Goal: Transaction & Acquisition: Purchase product/service

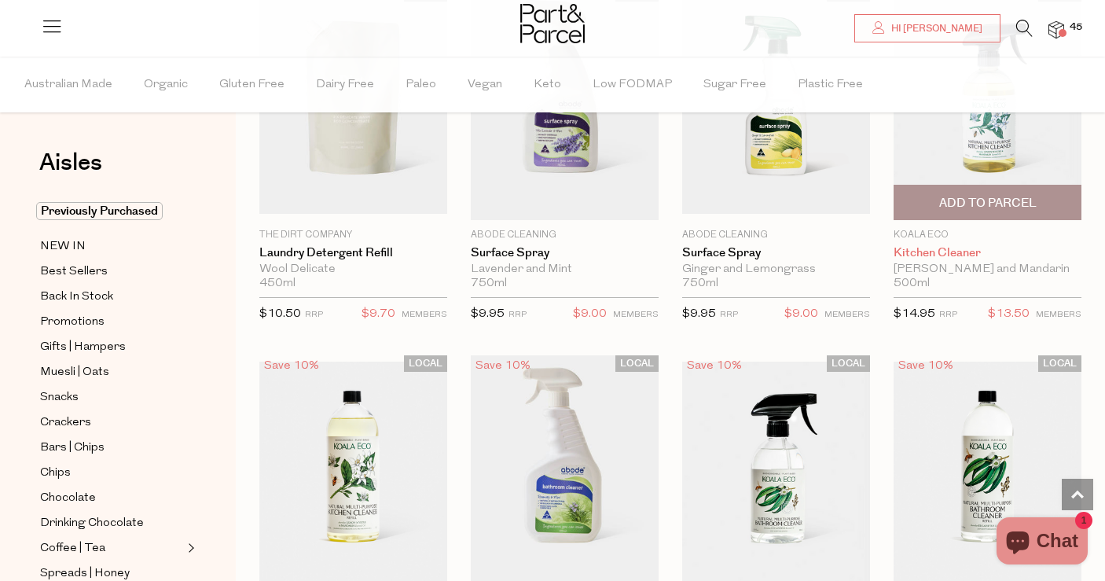
scroll to position [5626, 0]
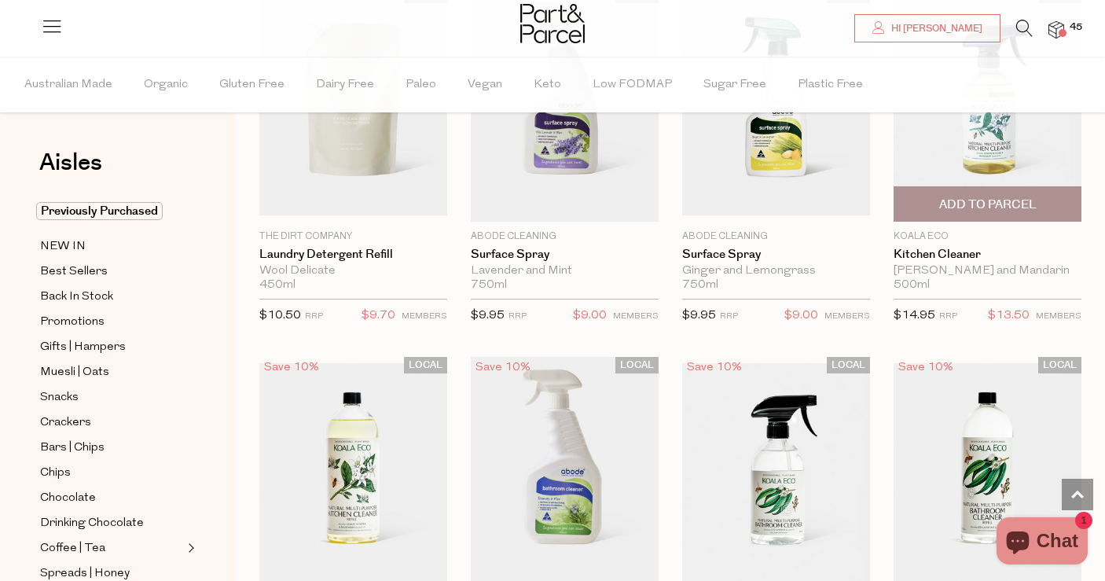
click at [991, 197] on span "Add To Parcel" at bounding box center [988, 205] width 97 height 17
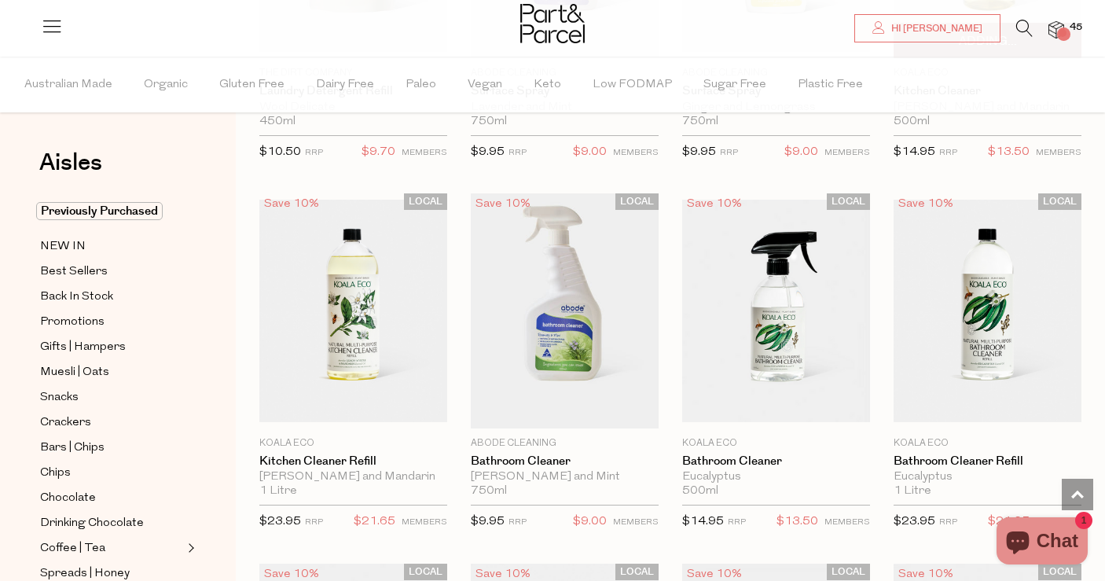
scroll to position [5792, 0]
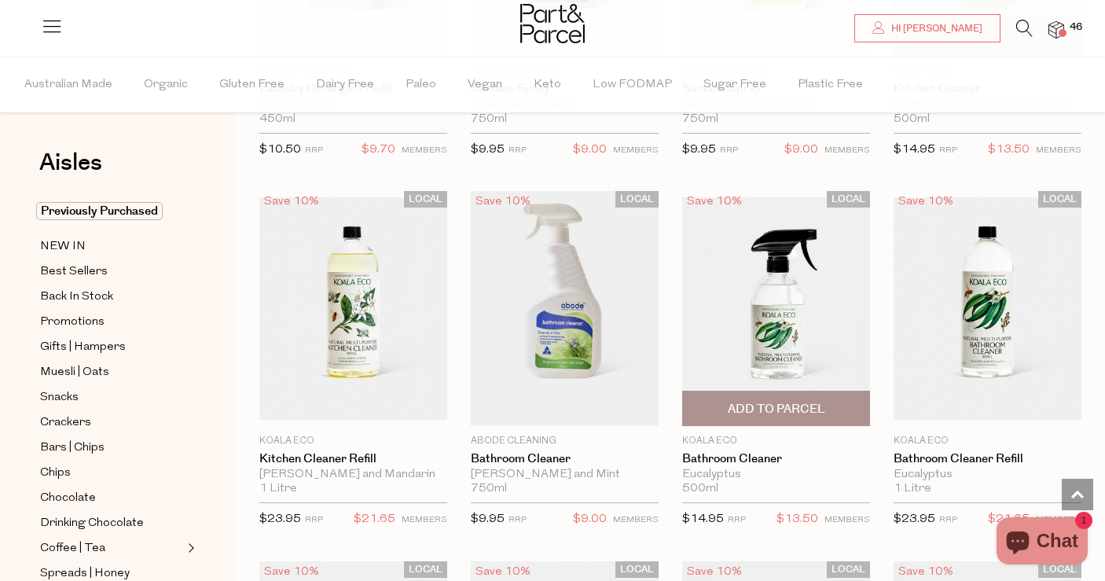
click at [805, 327] on img at bounding box center [776, 308] width 188 height 222
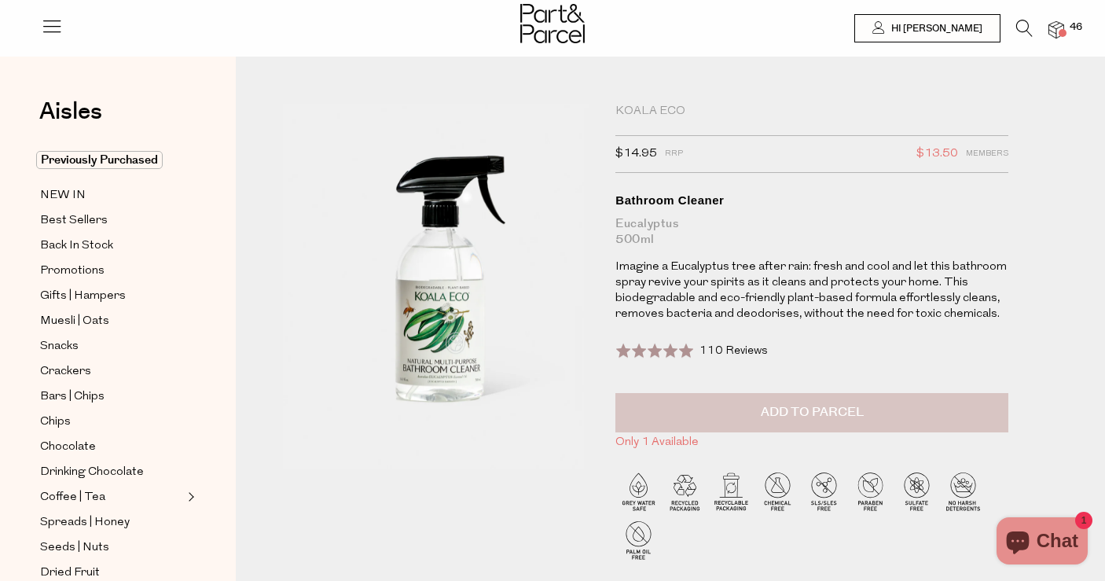
click at [818, 416] on span "Add to Parcel" at bounding box center [812, 412] width 103 height 18
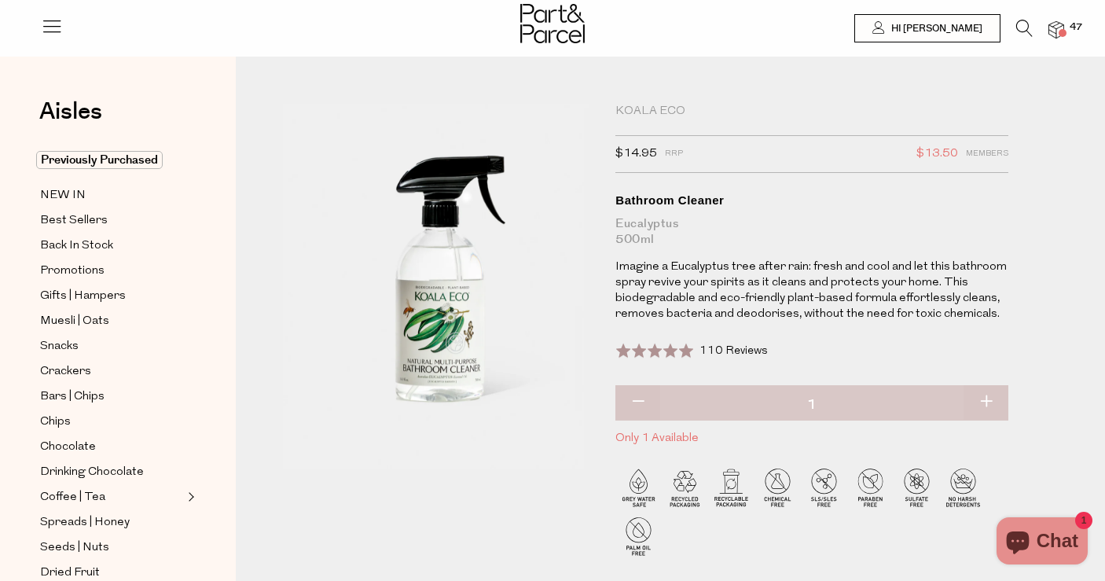
click at [1069, 22] on span "47" at bounding box center [1076, 27] width 20 height 14
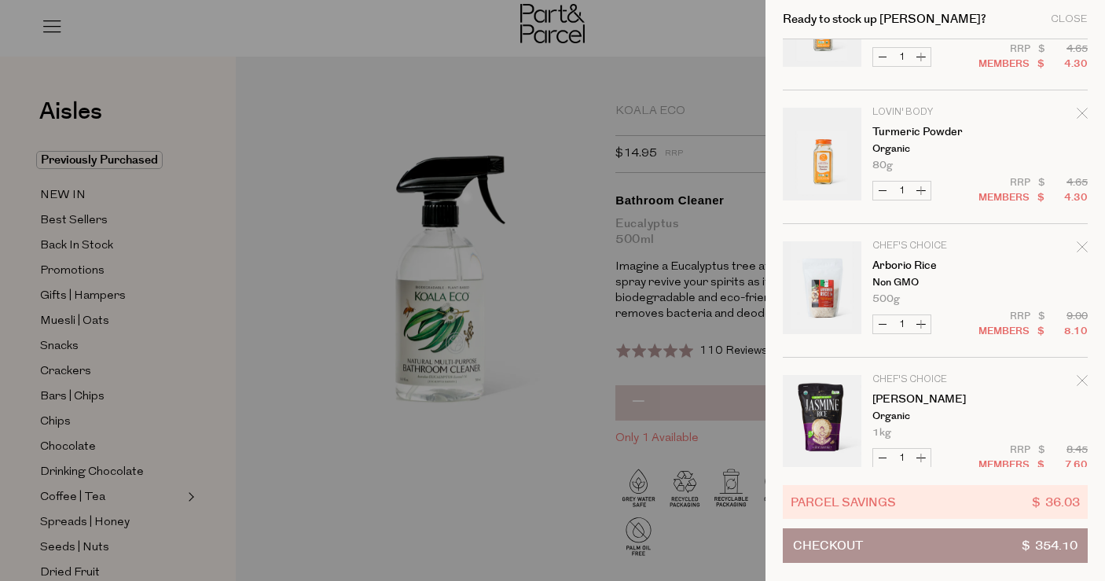
scroll to position [4895, 0]
click at [1077, 247] on icon "Remove Arborio Rice" at bounding box center [1082, 246] width 11 height 11
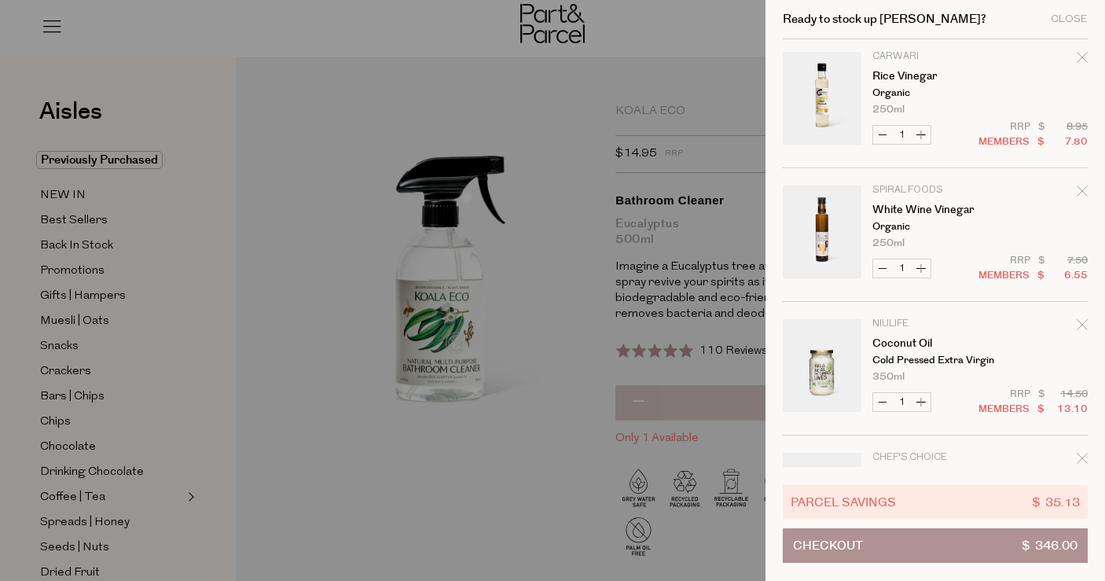
scroll to position [2679, 0]
click at [1080, 317] on div "Remove Coconut Oil" at bounding box center [1082, 326] width 11 height 21
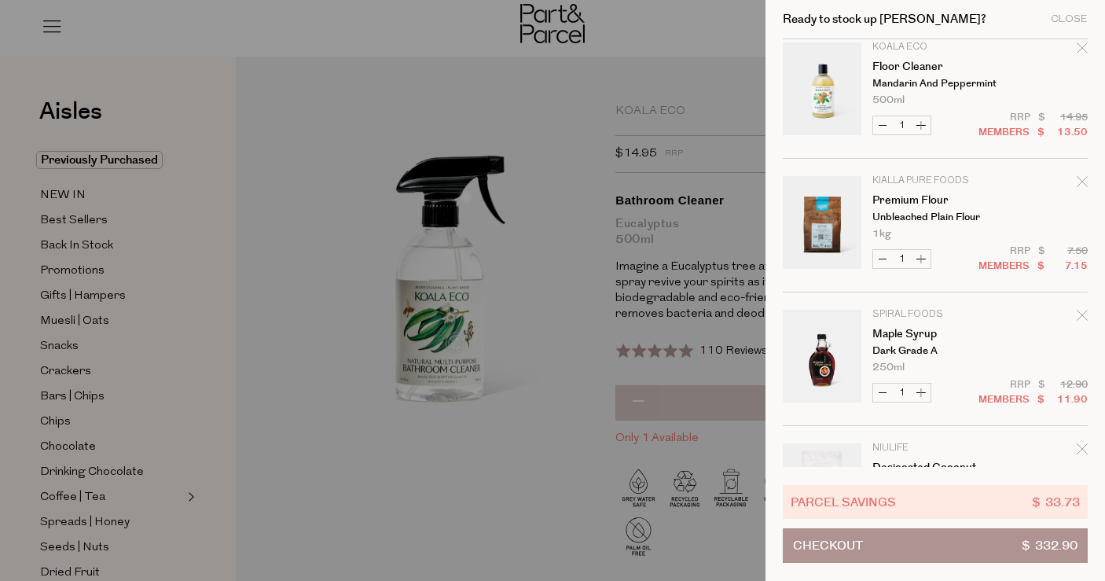
scroll to position [476, 0]
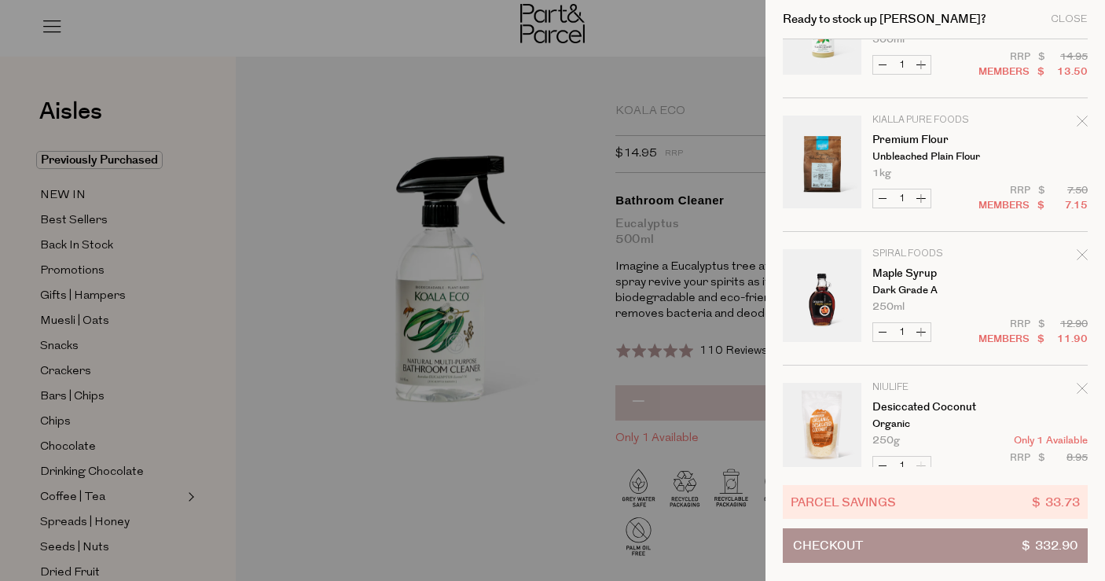
click at [1080, 122] on icon "Remove Premium Flour" at bounding box center [1082, 121] width 10 height 10
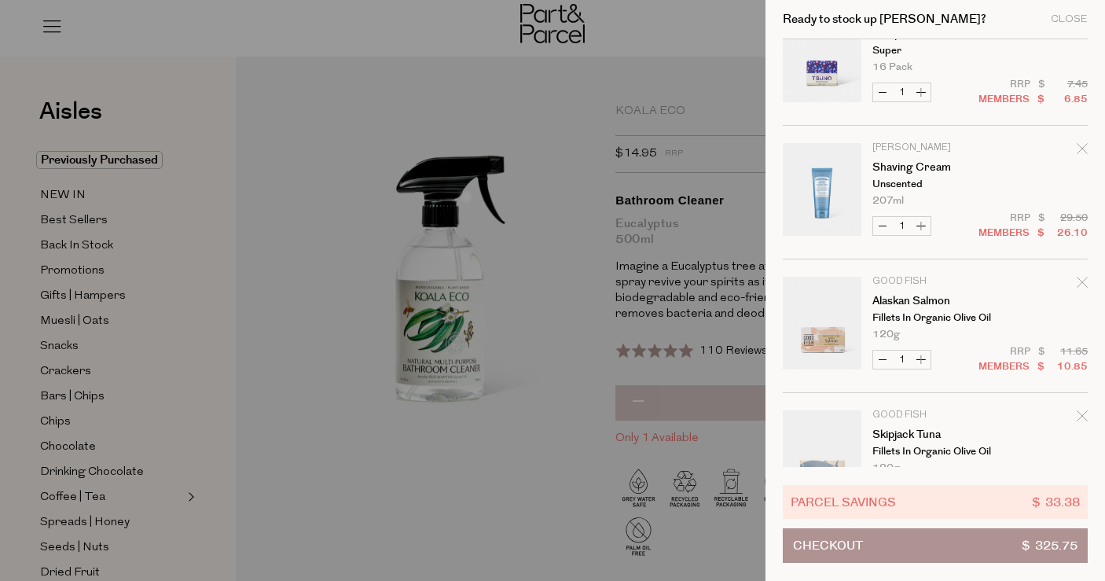
scroll to position [1102, 0]
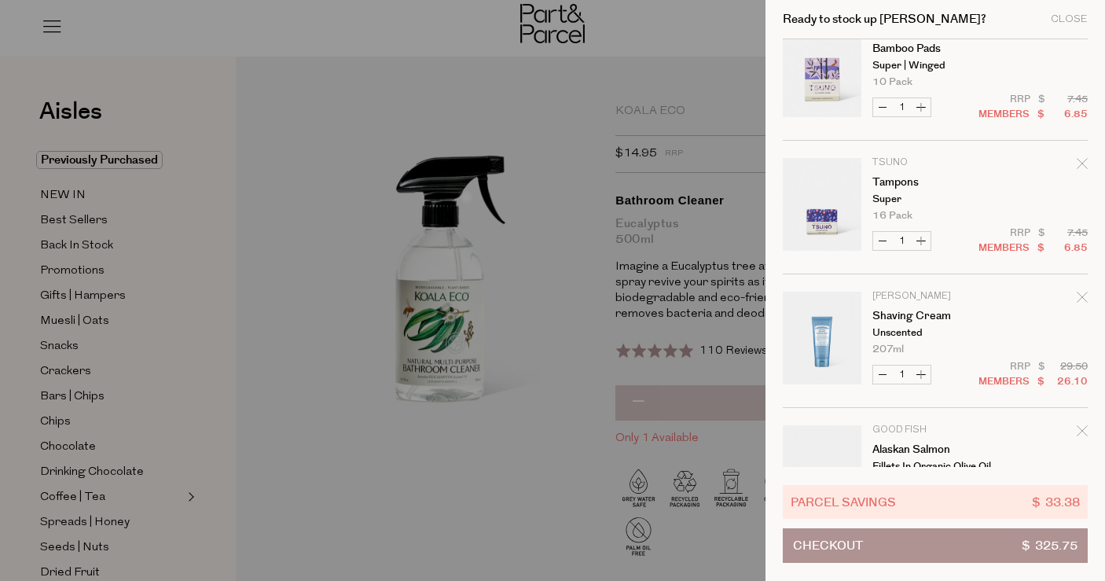
click at [1077, 301] on icon "Remove Shaving Cream" at bounding box center [1082, 297] width 10 height 10
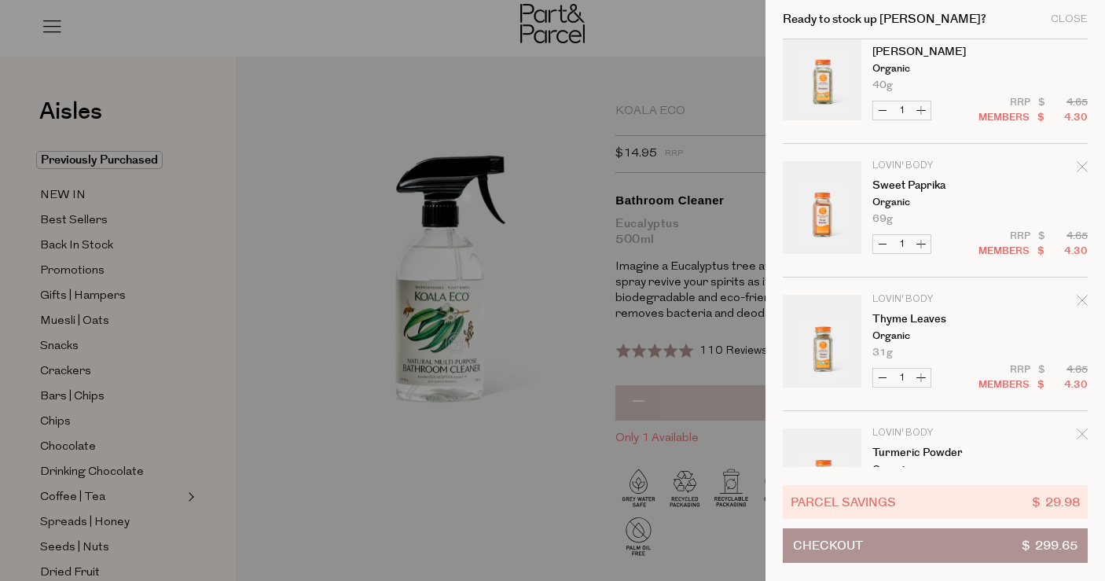
scroll to position [4166, 0]
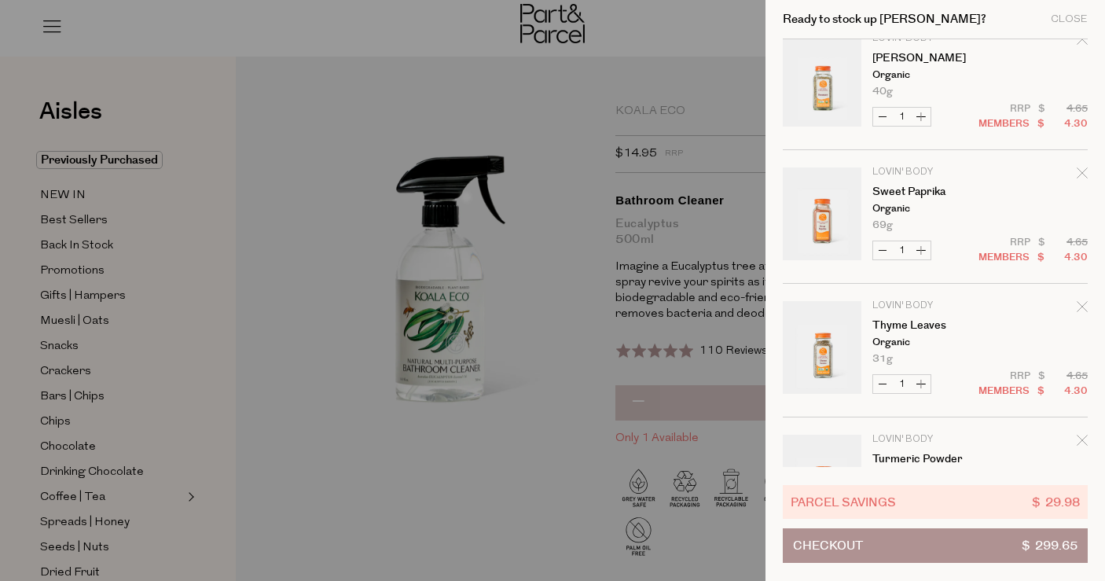
click at [1078, 308] on icon "Remove Thyme Leaves" at bounding box center [1082, 306] width 11 height 11
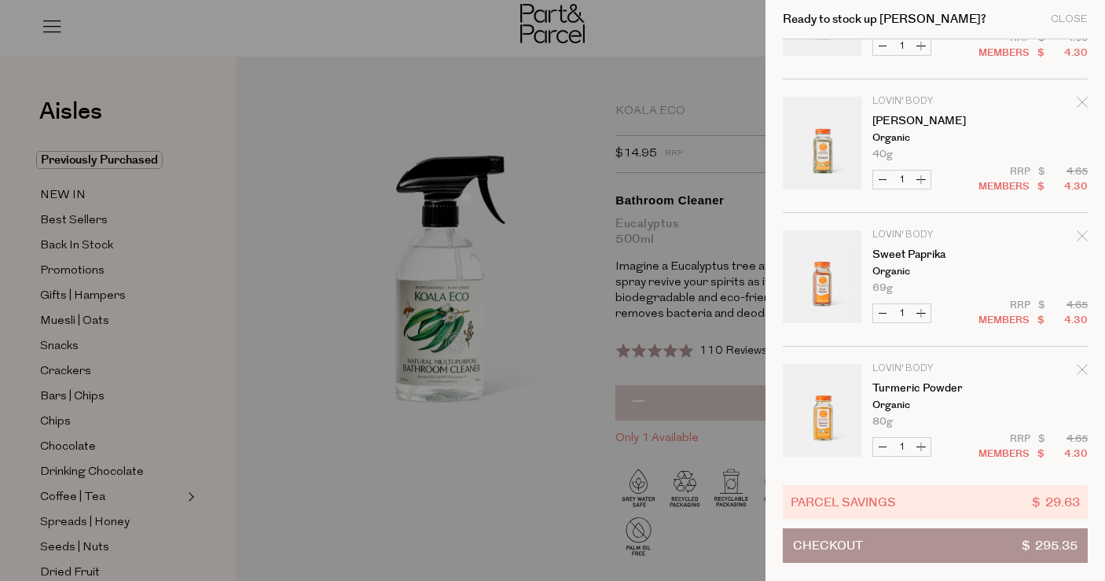
scroll to position [4100, 0]
click at [1077, 99] on div "Remove Rosemary" at bounding box center [1082, 107] width 11 height 21
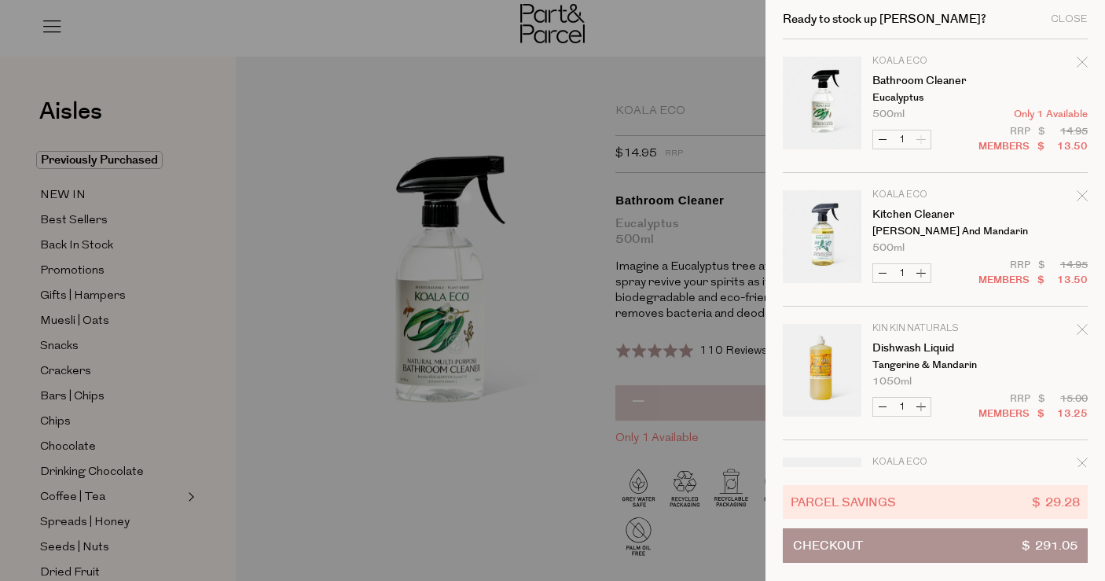
click at [1077, 67] on icon "Remove Bathroom Cleaner" at bounding box center [1082, 62] width 11 height 11
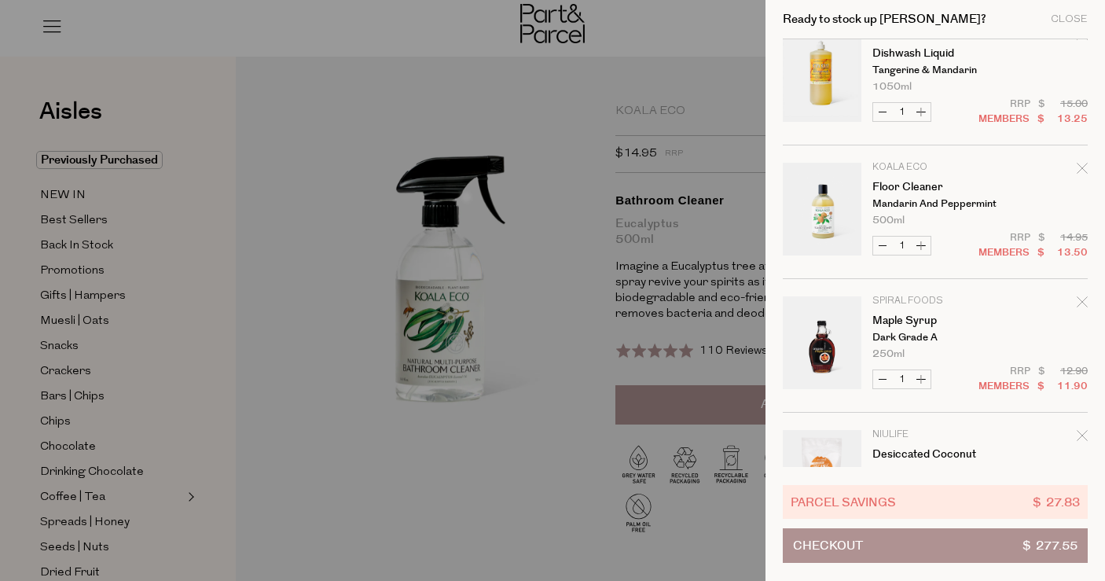
scroll to position [162, 0]
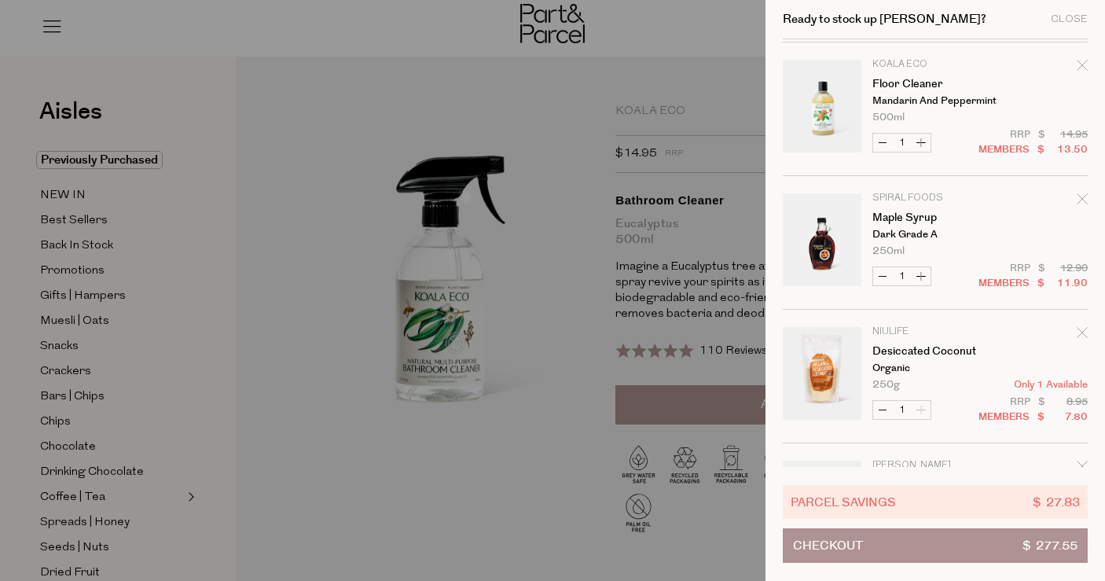
click at [1077, 200] on icon "Remove Maple Syrup" at bounding box center [1082, 198] width 11 height 11
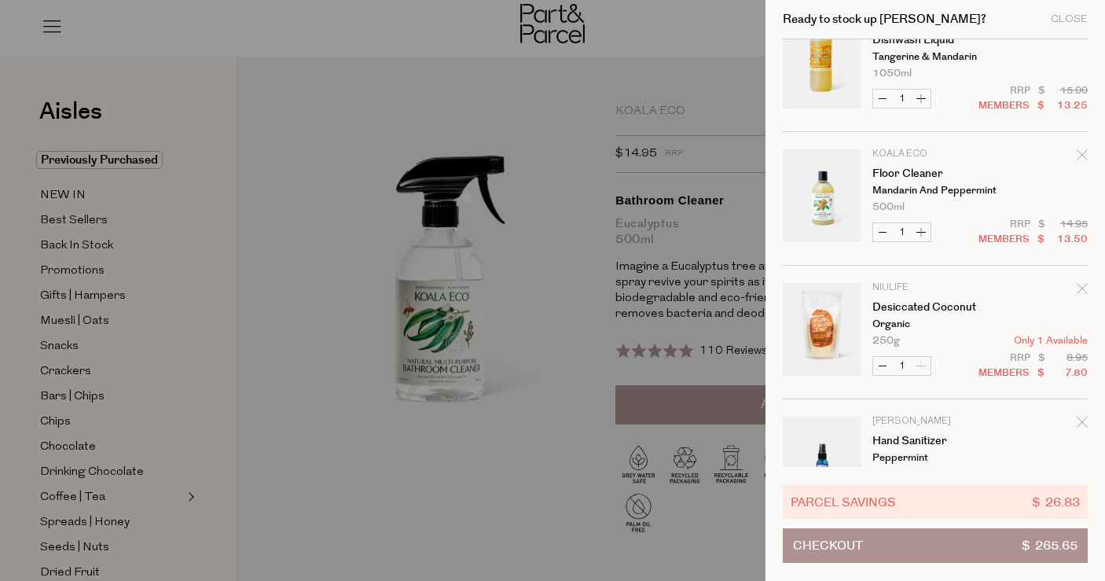
scroll to position [315, 0]
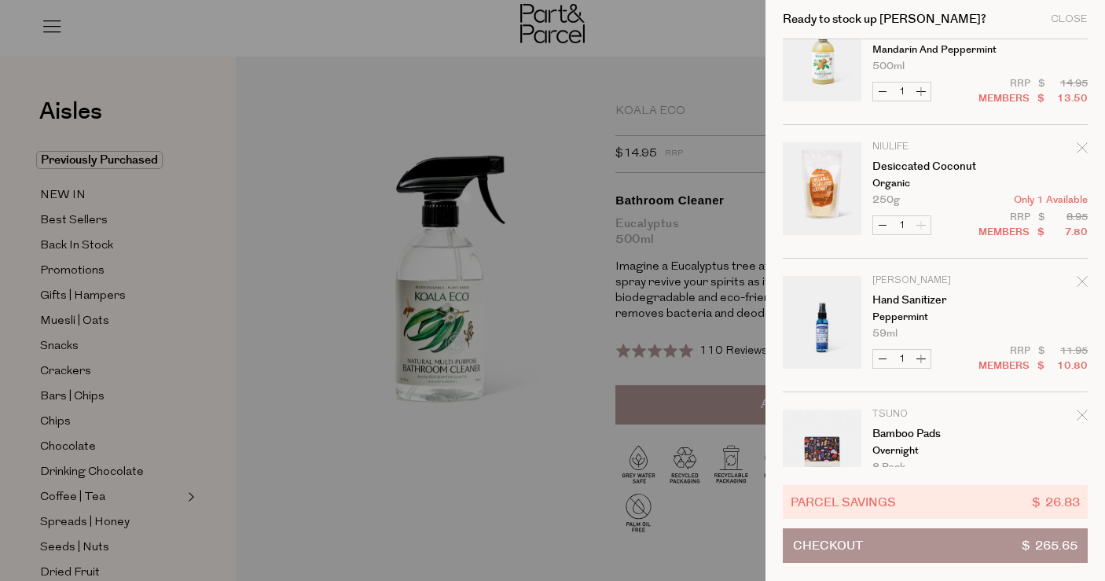
click at [1077, 280] on icon "Remove Hand Sanitizer" at bounding box center [1082, 281] width 11 height 11
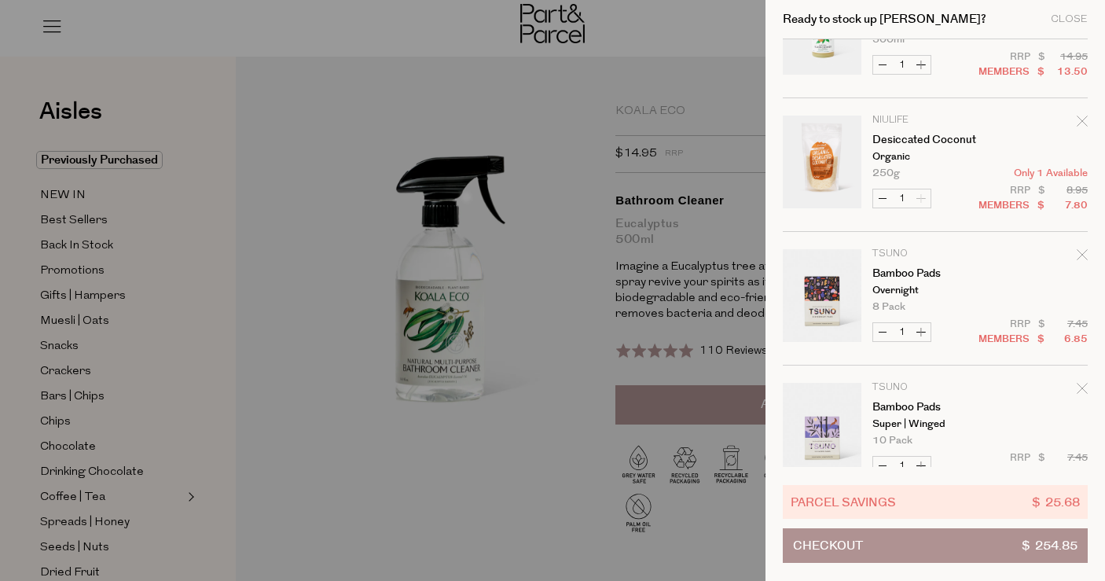
scroll to position [411, 0]
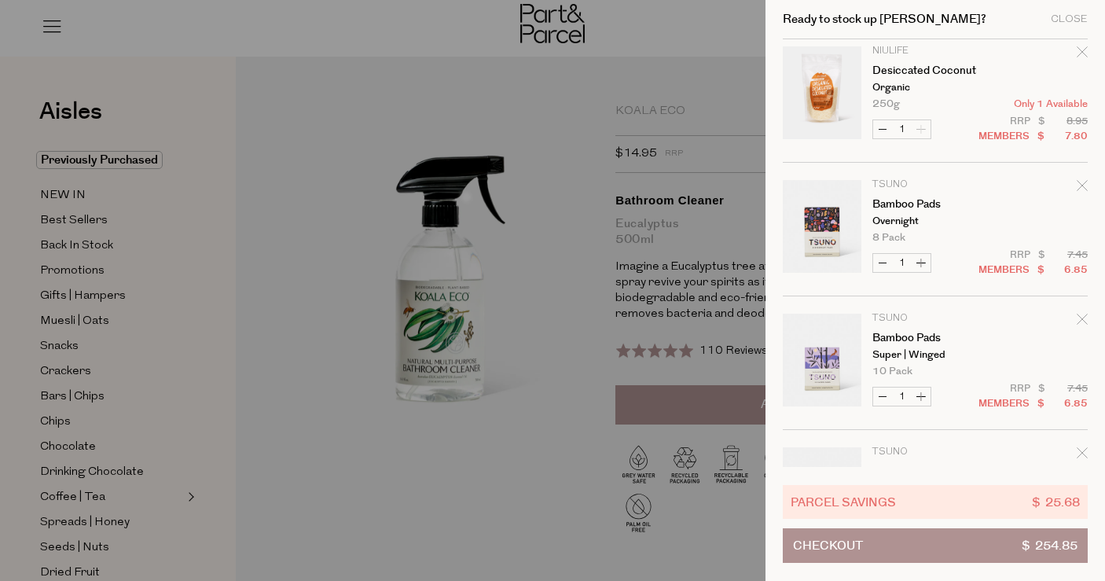
click at [1080, 56] on icon "Remove Desiccated Coconut" at bounding box center [1082, 51] width 11 height 11
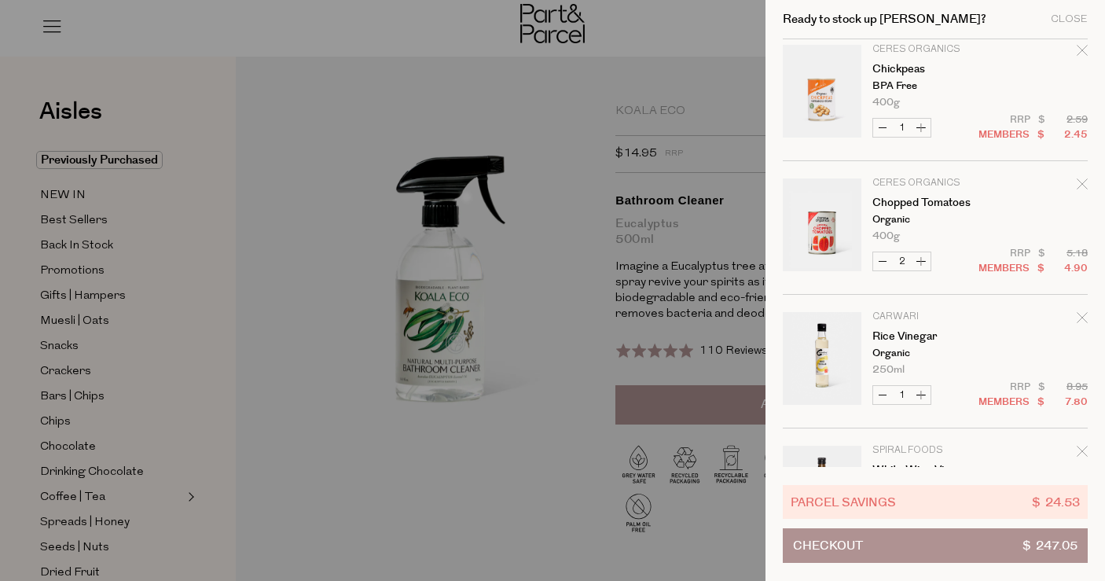
scroll to position [1671, 0]
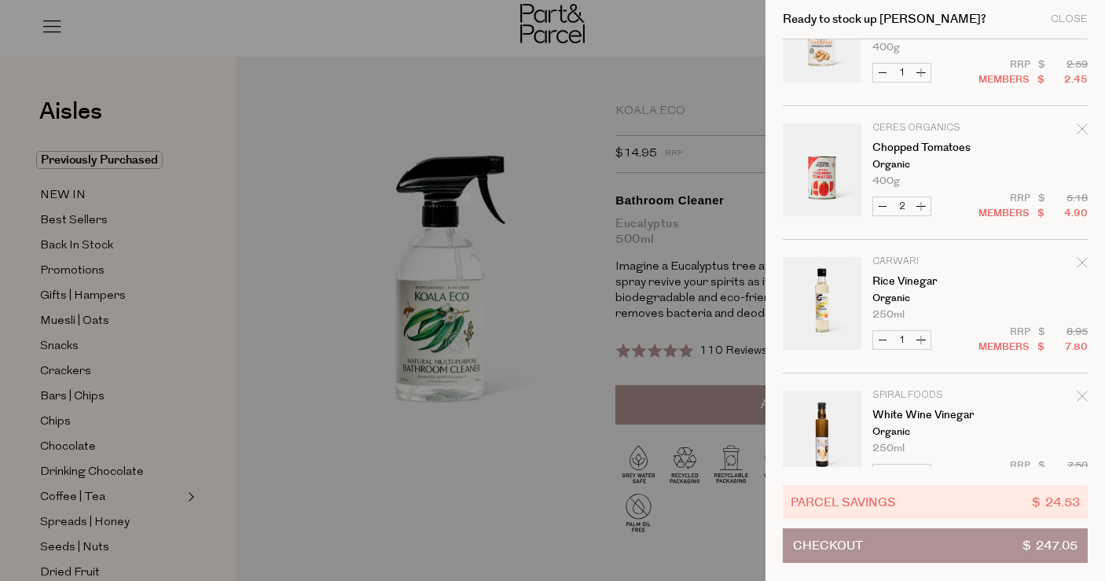
click at [1077, 123] on icon "Remove Chopped Tomatoes" at bounding box center [1082, 128] width 11 height 11
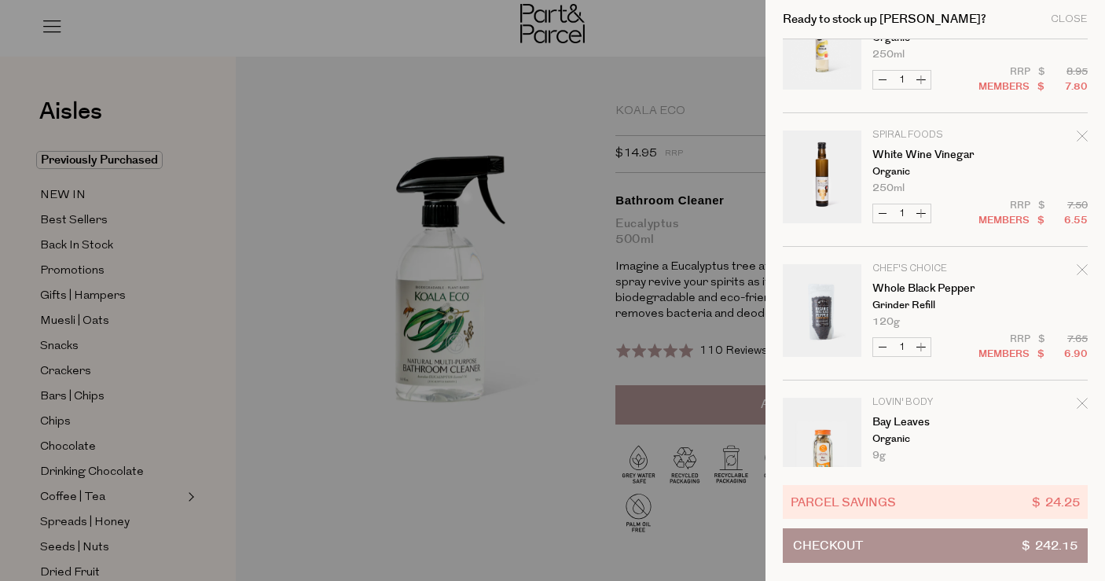
scroll to position [1679, 0]
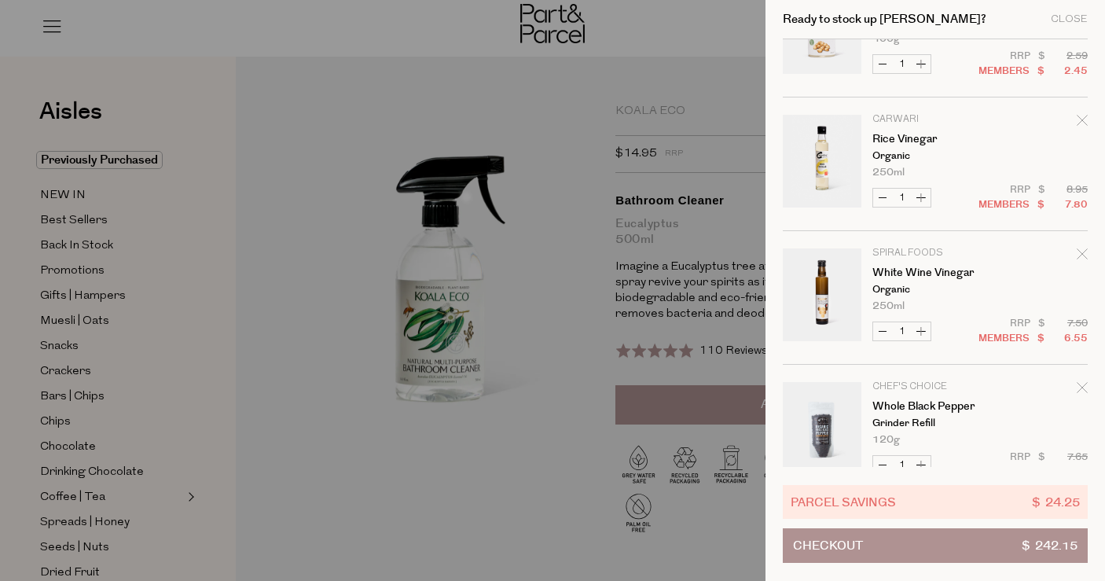
click at [1081, 118] on icon "Remove Rice Vinegar" at bounding box center [1082, 120] width 11 height 11
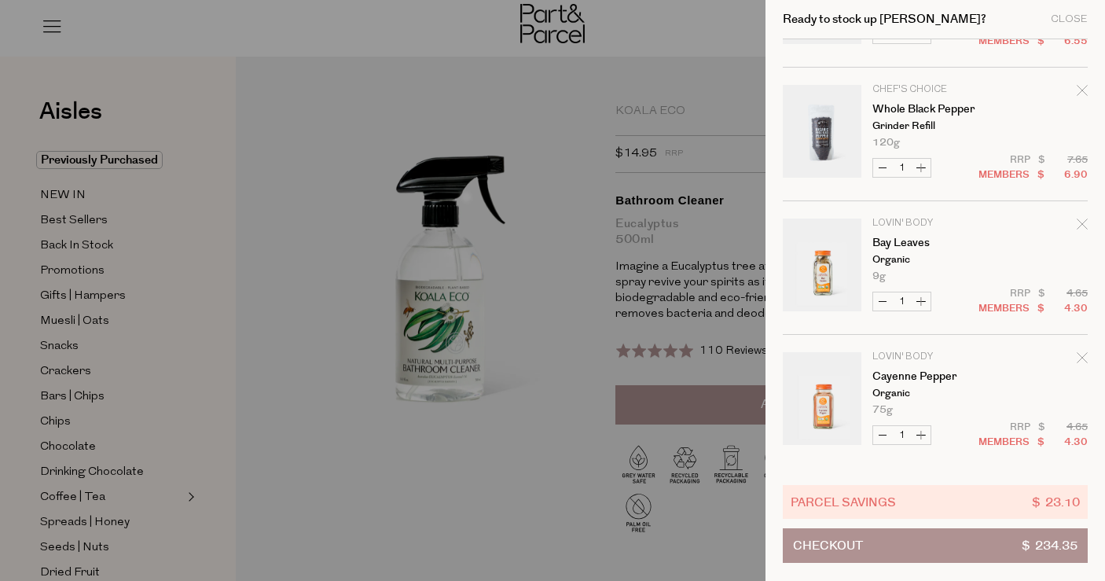
scroll to position [1830, 0]
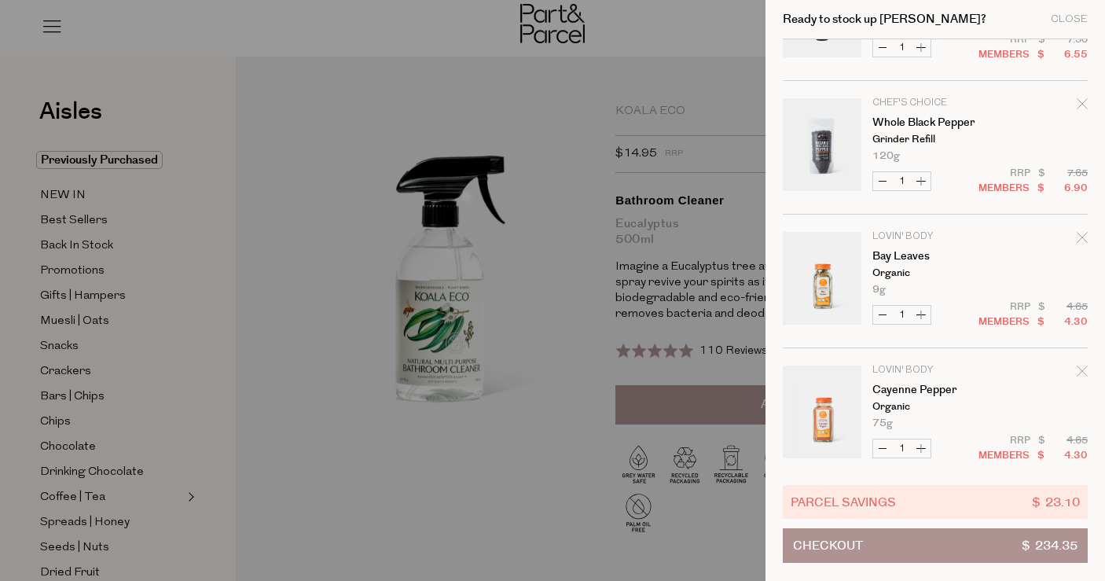
click at [1078, 108] on icon "Remove Whole Black Pepper" at bounding box center [1082, 103] width 11 height 11
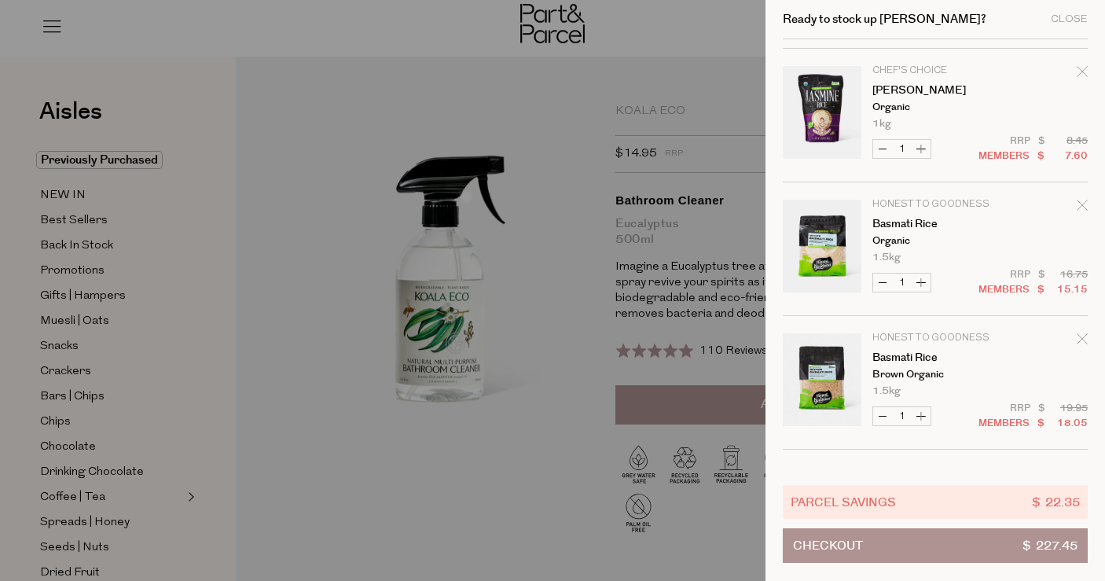
scroll to position [3436, 0]
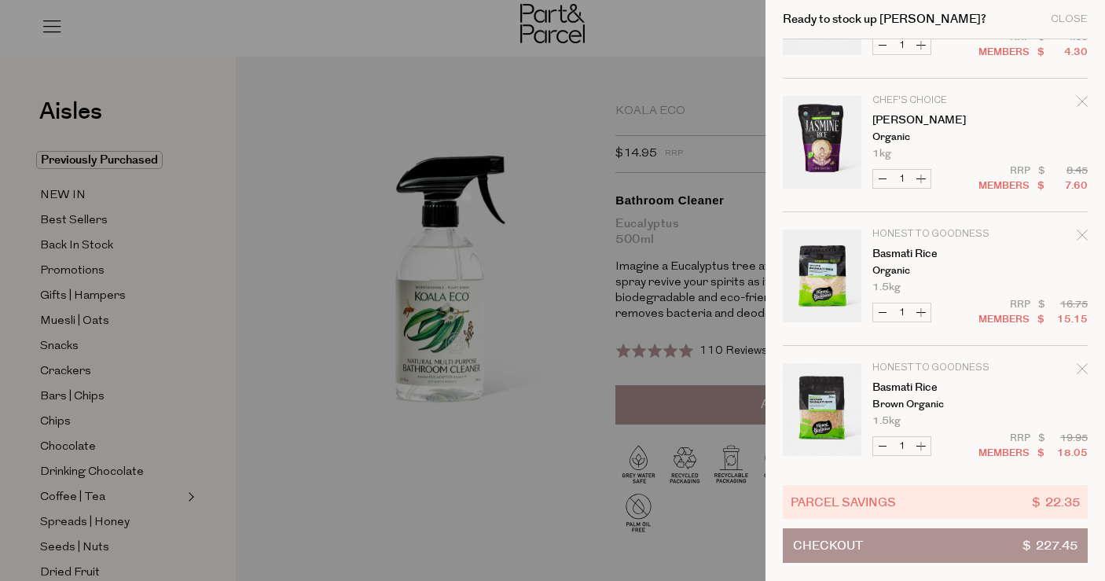
click at [1077, 101] on icon "Remove Jasmine Rice" at bounding box center [1082, 101] width 11 height 11
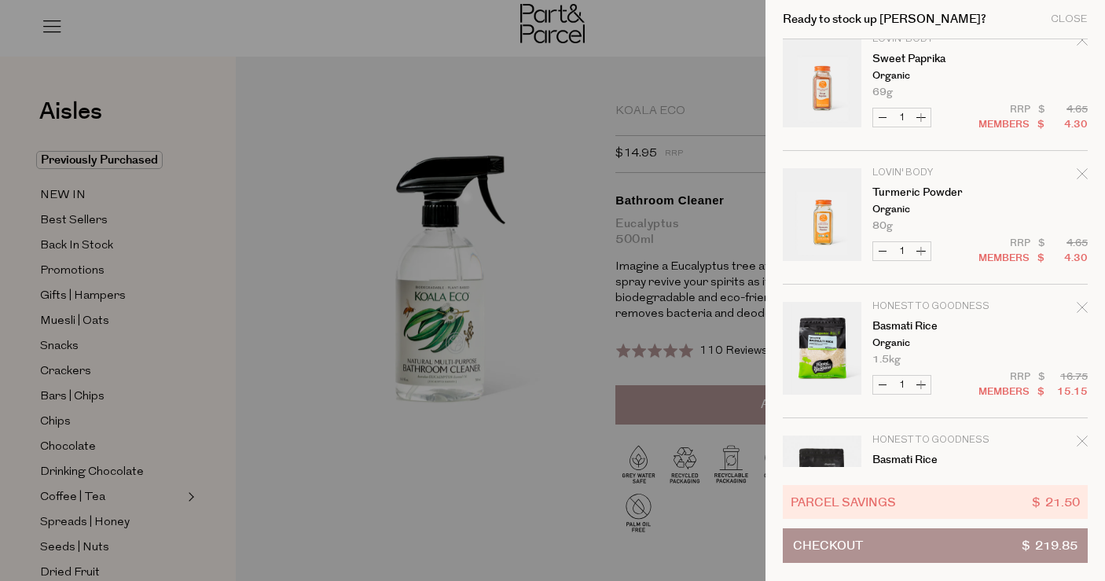
scroll to position [3184, 0]
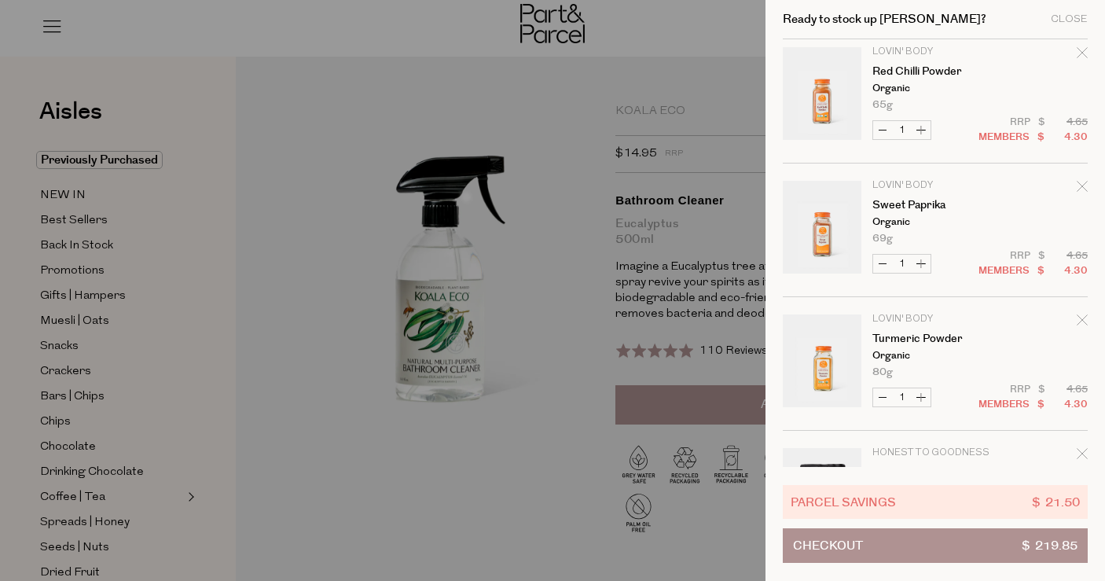
click at [1080, 187] on icon "Remove Sweet Paprika" at bounding box center [1082, 186] width 10 height 10
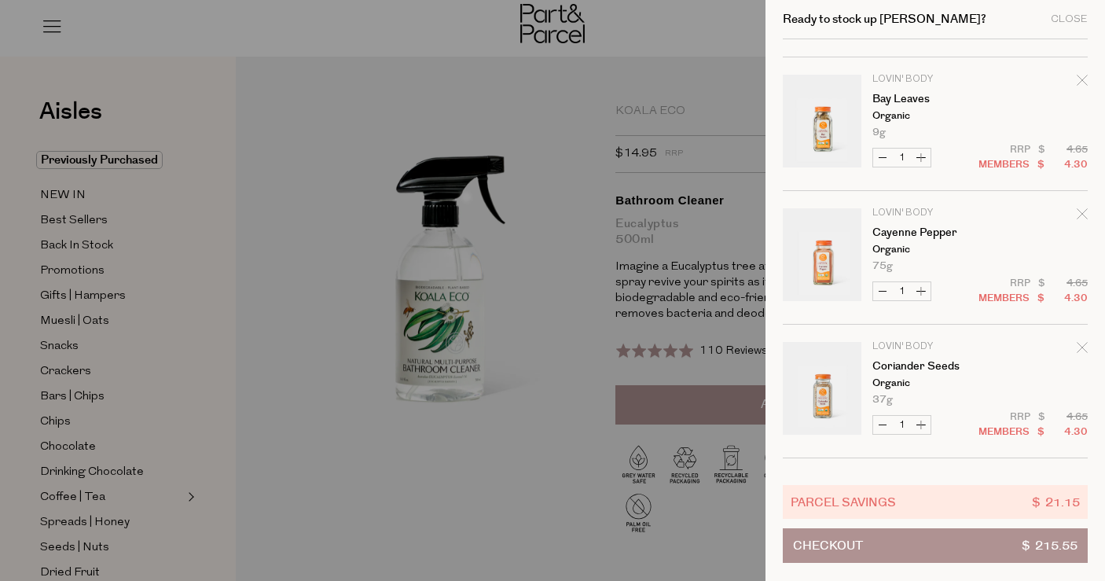
scroll to position [1859, 0]
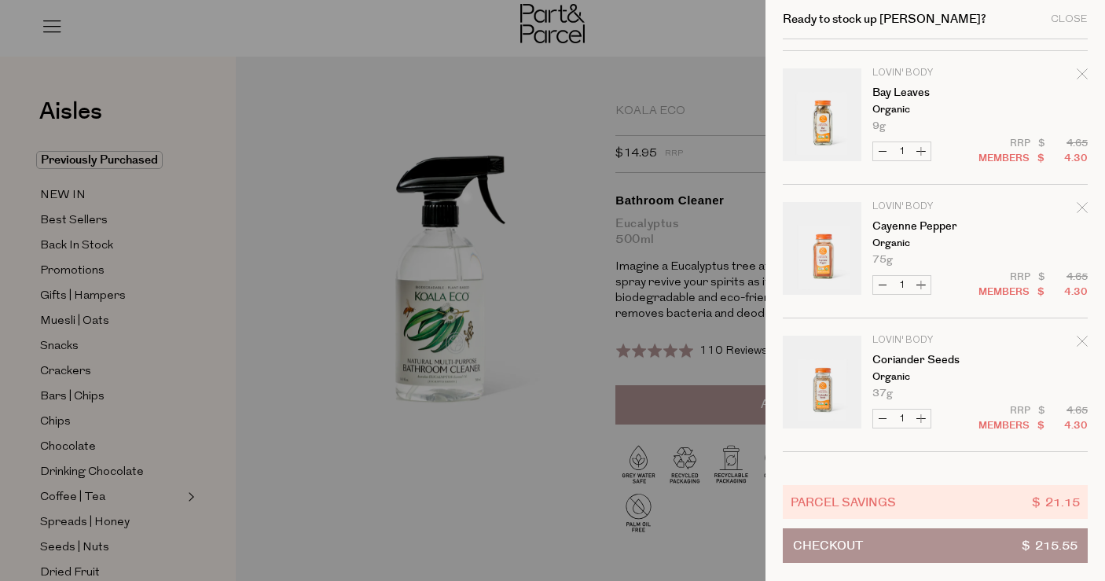
click at [1077, 211] on icon "Remove Cayenne Pepper" at bounding box center [1082, 207] width 11 height 11
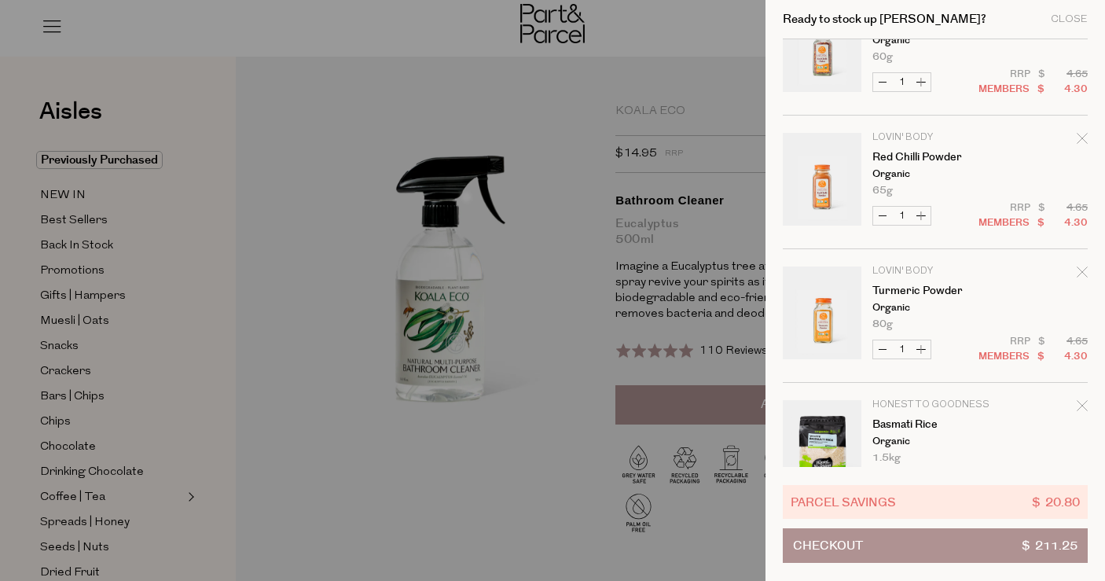
scroll to position [2793, 0]
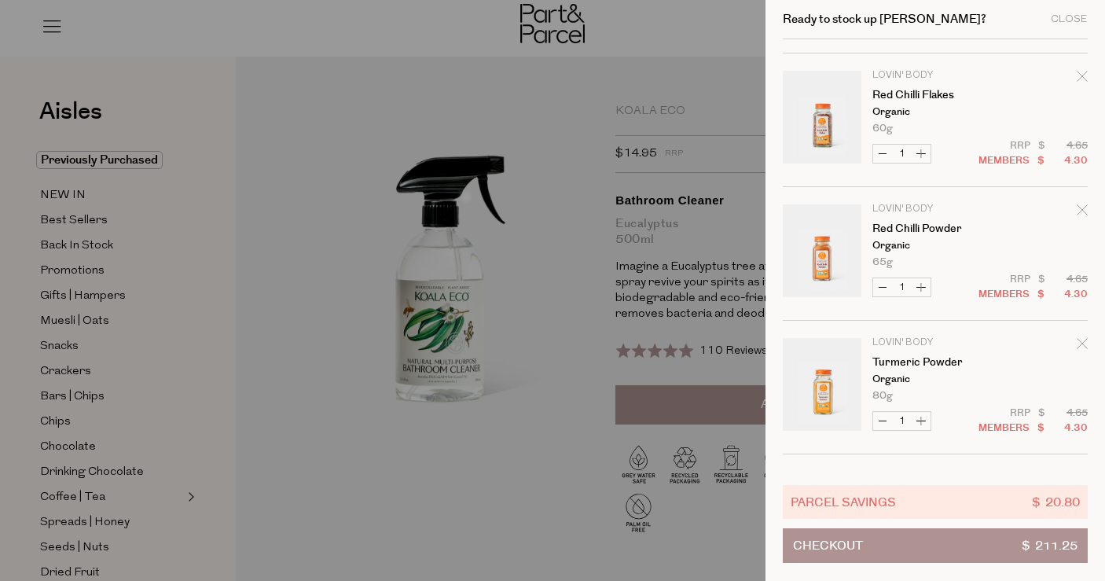
click at [1082, 214] on icon "Remove Red Chilli Powder" at bounding box center [1082, 209] width 11 height 11
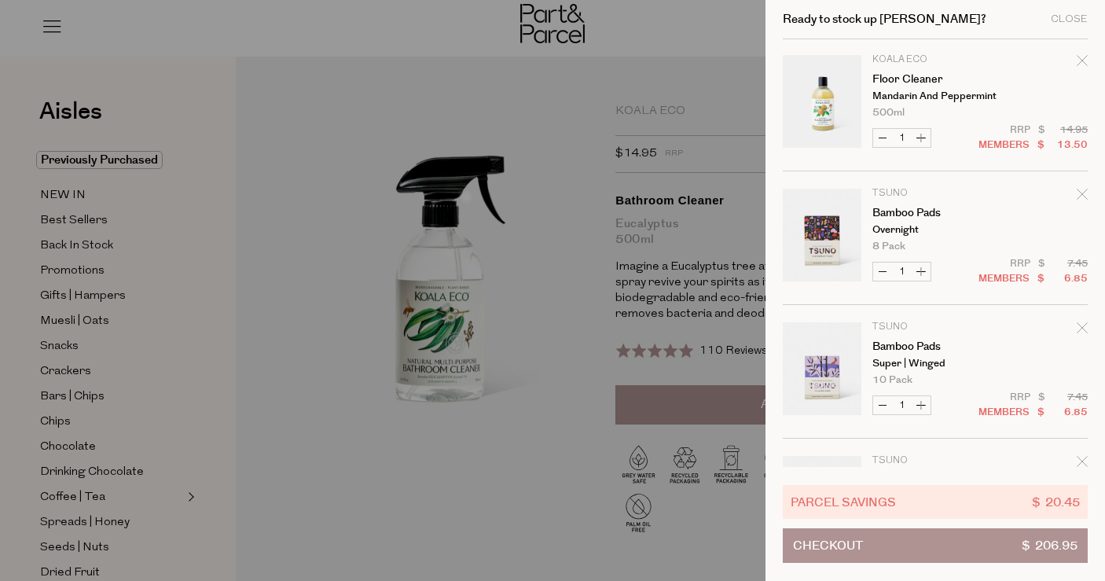
scroll to position [359, 0]
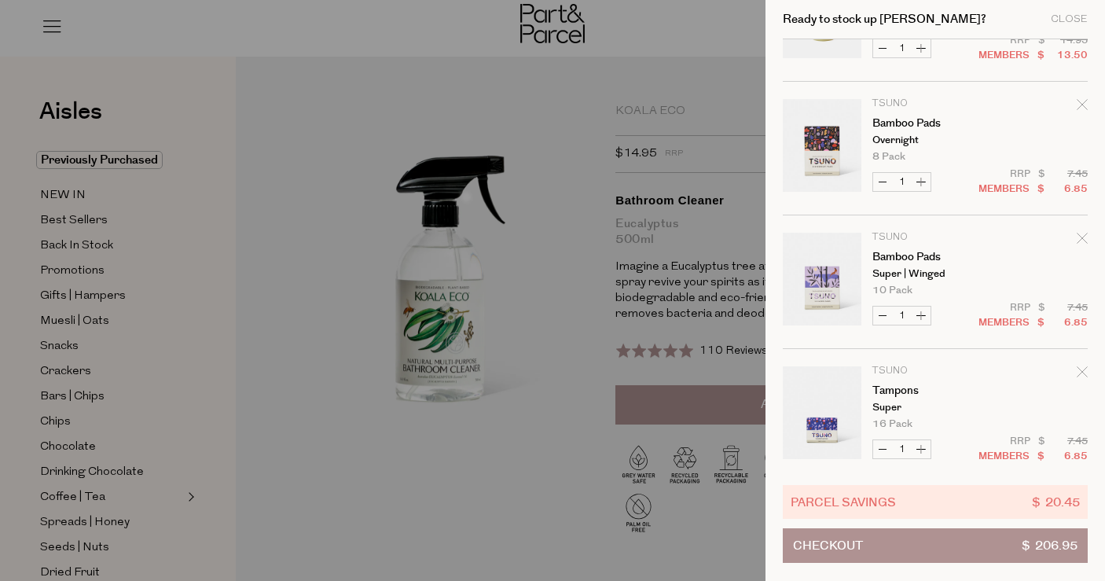
click at [1077, 104] on icon "Remove Bamboo Pads" at bounding box center [1082, 104] width 11 height 11
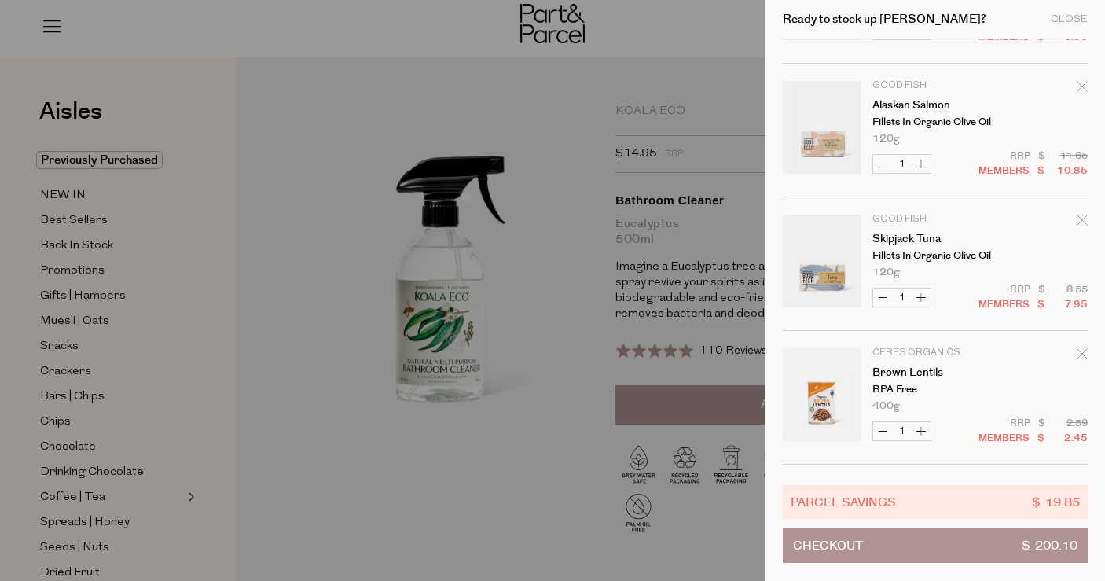
scroll to position [645, 0]
click at [1077, 86] on icon "Remove Alaskan Salmon" at bounding box center [1082, 85] width 11 height 11
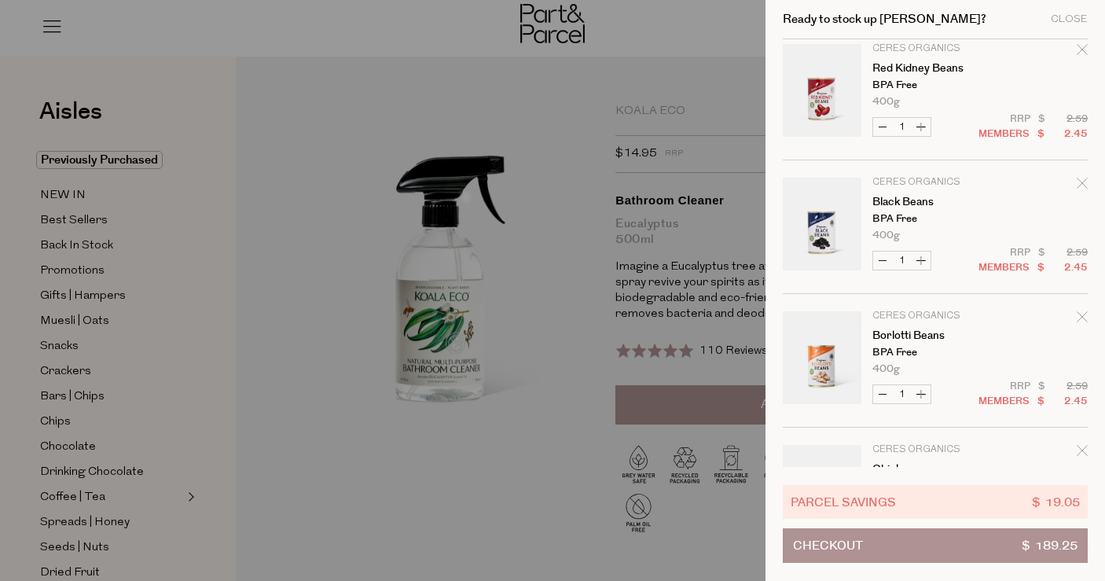
scroll to position [818, 0]
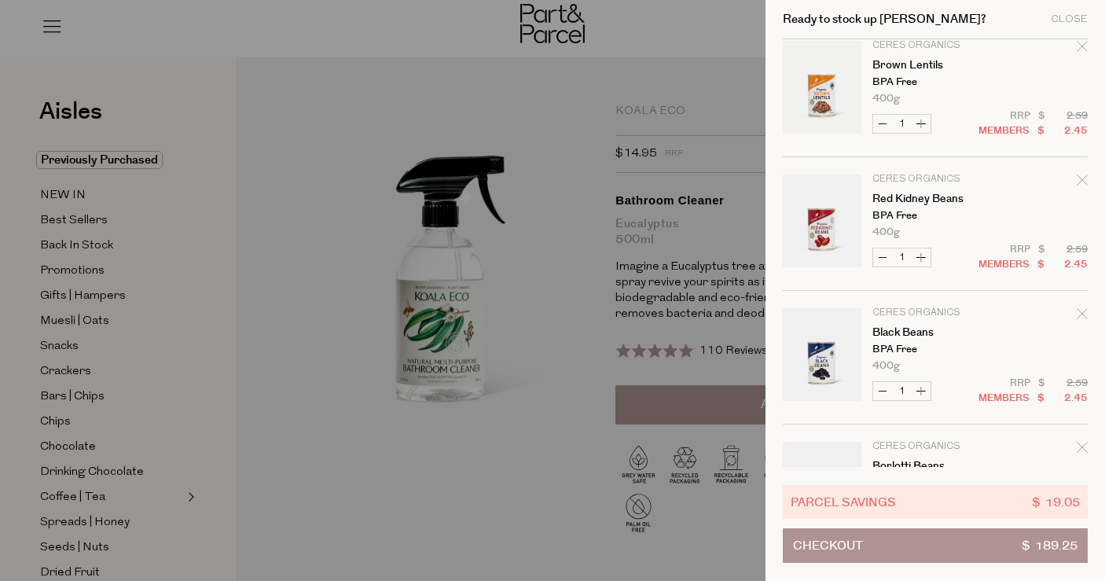
click at [1080, 178] on icon "Remove Red Kidney Beans" at bounding box center [1082, 180] width 11 height 11
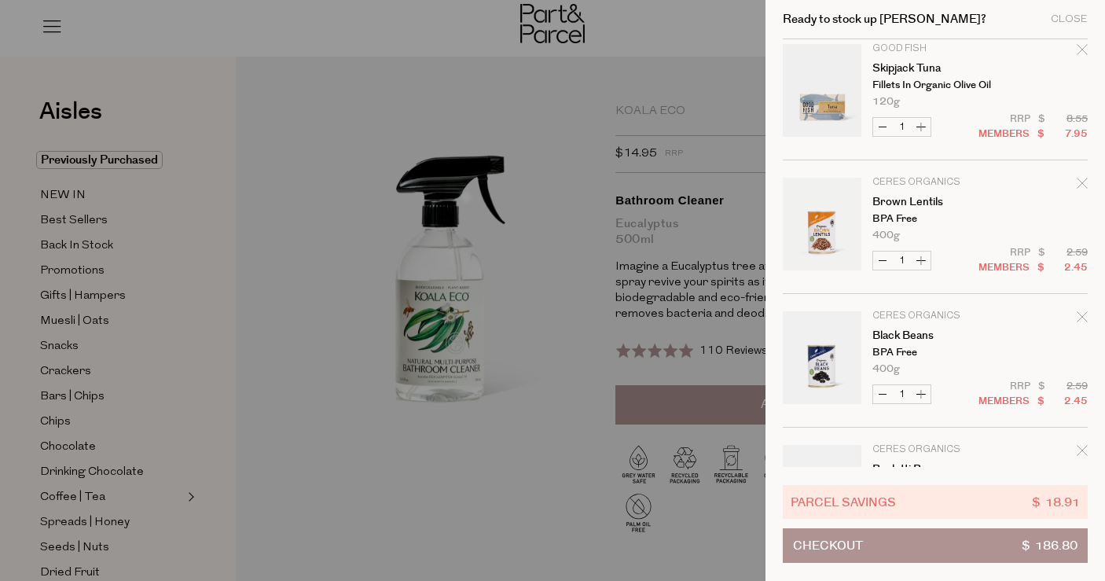
scroll to position [782, 0]
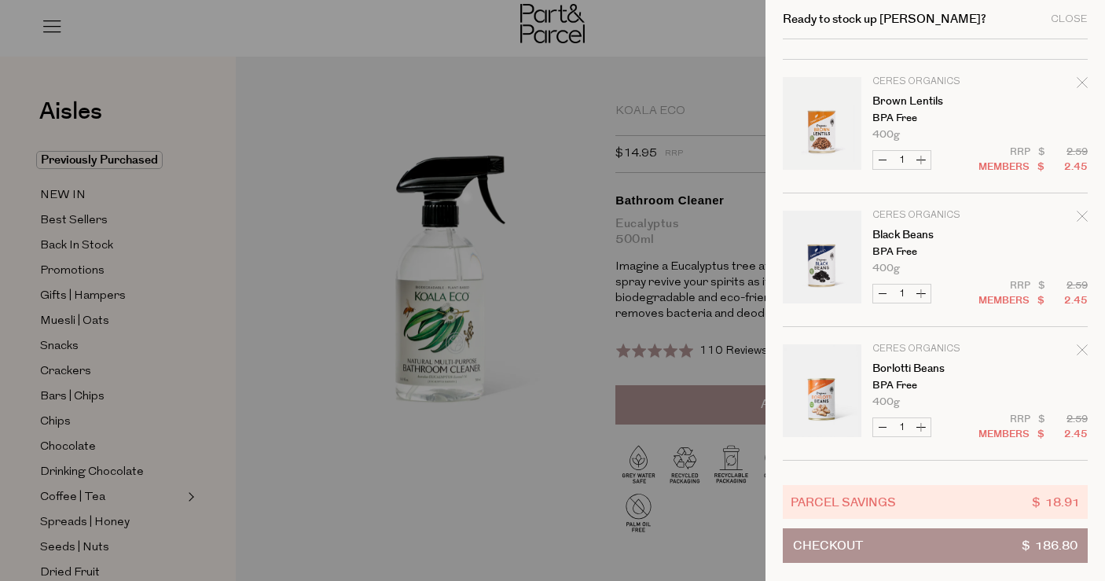
click at [1080, 87] on icon "Remove Brown Lentils" at bounding box center [1082, 82] width 11 height 11
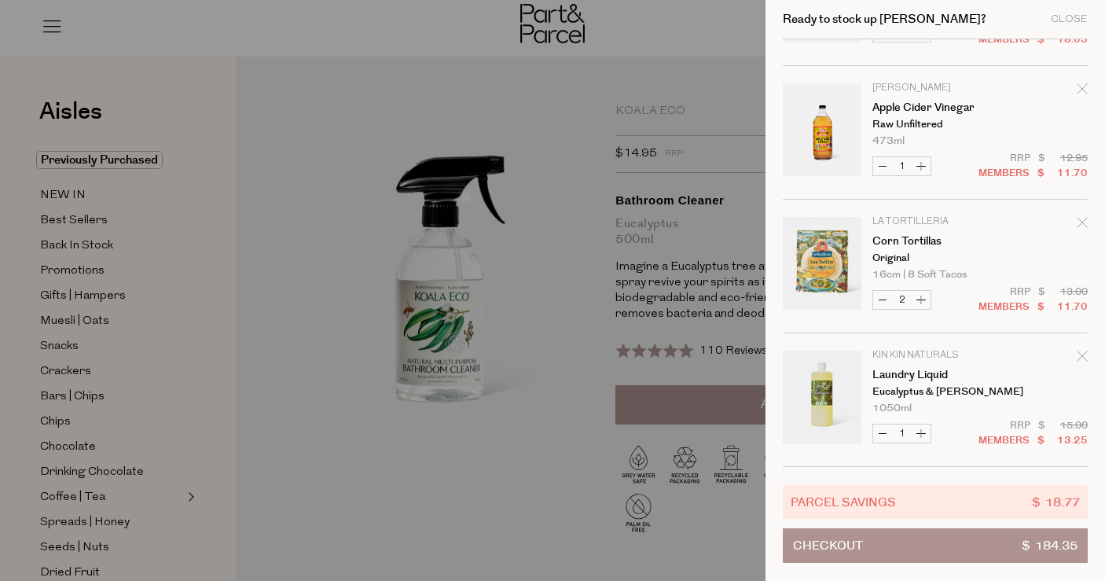
scroll to position [2780, 0]
click at [1077, 223] on icon "Remove Corn Tortillas" at bounding box center [1082, 222] width 11 height 11
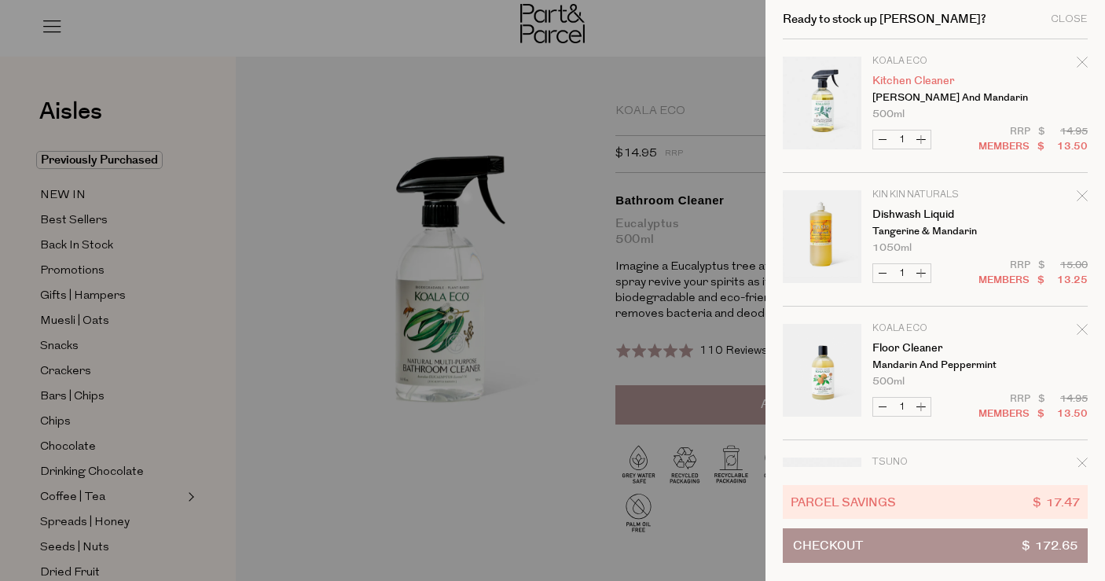
scroll to position [0, 0]
click at [1079, 59] on icon "Remove Kitchen Cleaner" at bounding box center [1082, 62] width 11 height 11
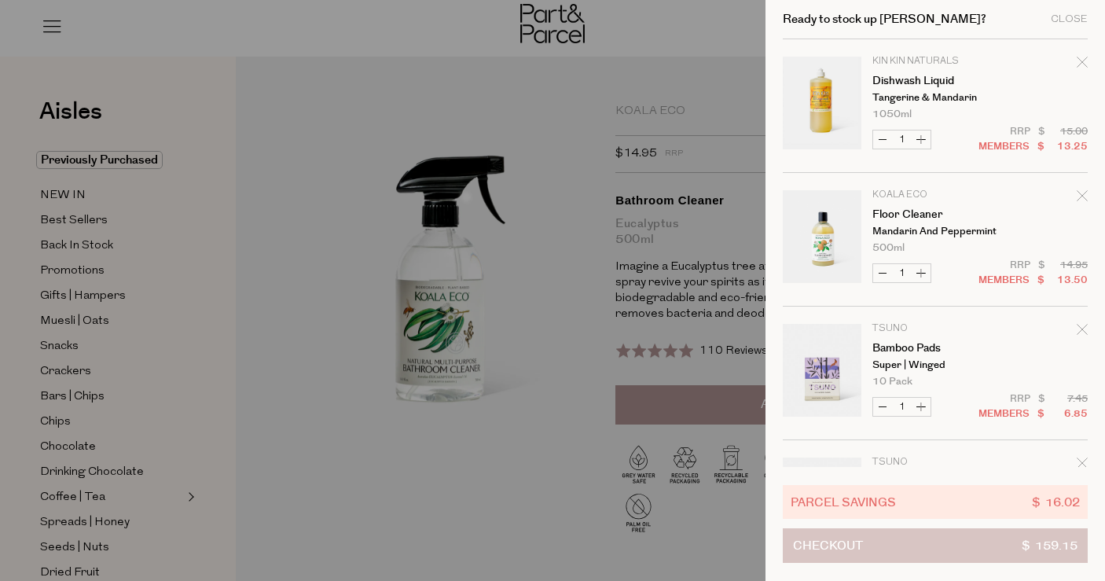
click at [948, 548] on button "Checkout $ 159.15" at bounding box center [935, 545] width 305 height 35
